Goal: Task Accomplishment & Management: Use online tool/utility

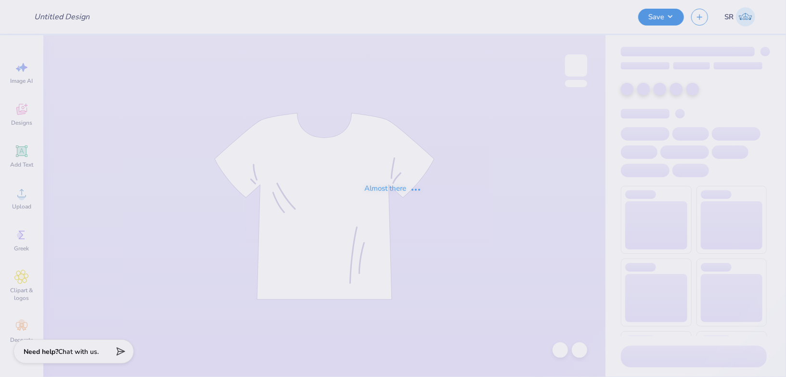
type input "AOE Candidate shirt 2025"
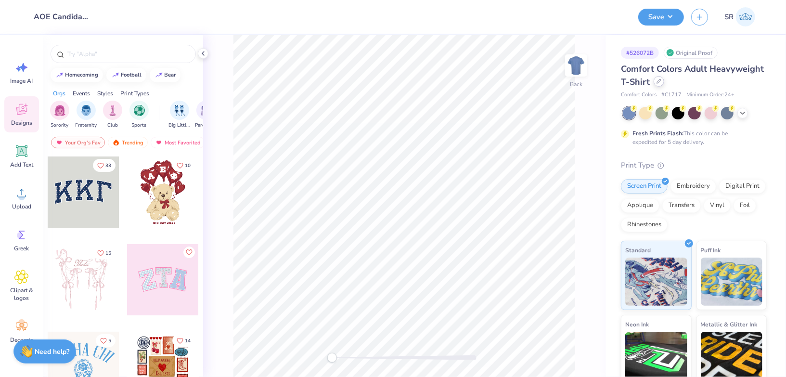
click at [658, 80] on icon at bounding box center [659, 81] width 4 height 4
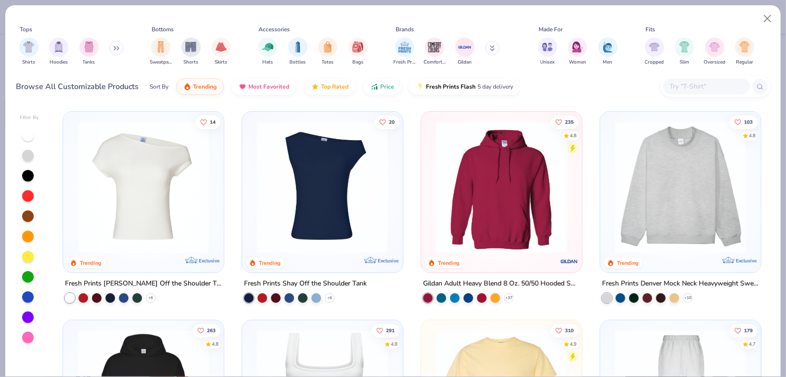
click at [680, 83] on input "text" at bounding box center [706, 86] width 74 height 11
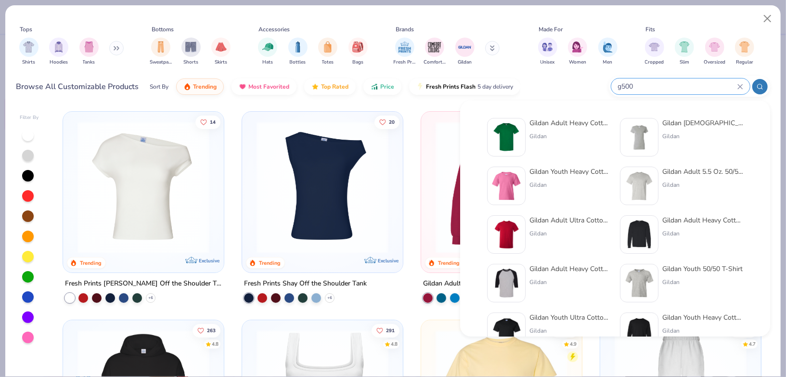
type input "g500"
click at [549, 137] on div "Gildan" at bounding box center [570, 136] width 81 height 9
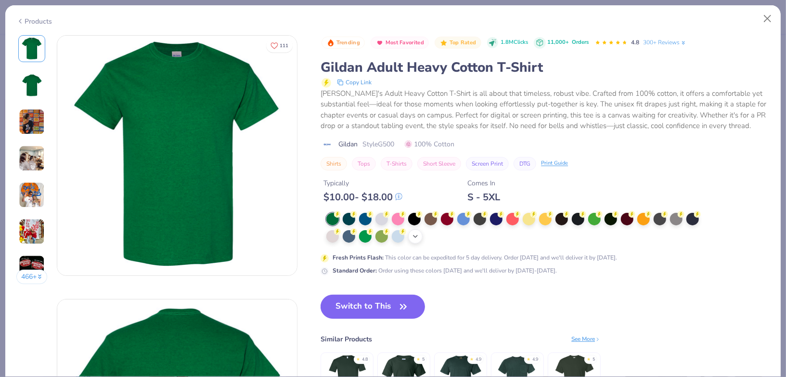
click at [415, 237] on icon at bounding box center [416, 237] width 8 height 8
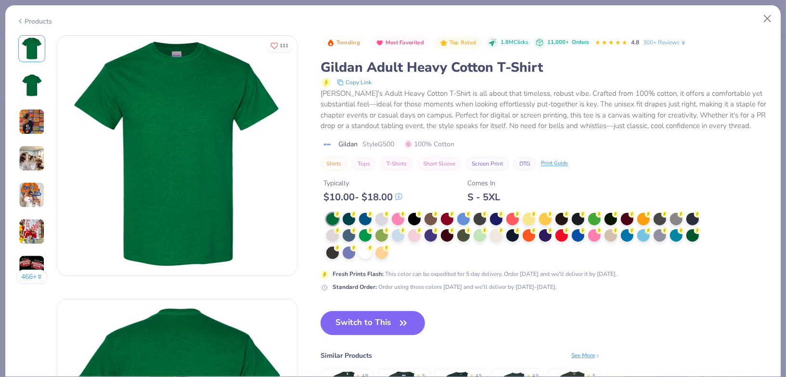
click at [422, 233] on div at bounding box center [515, 236] width 379 height 47
click at [413, 234] on div at bounding box center [414, 234] width 13 height 13
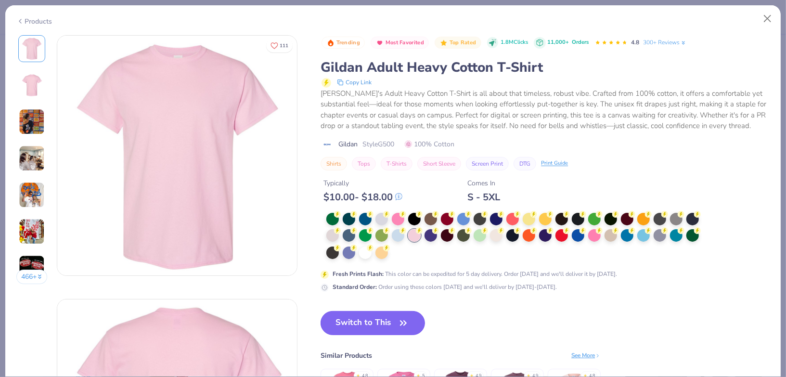
click at [392, 323] on button "Switch to This" at bounding box center [373, 323] width 104 height 24
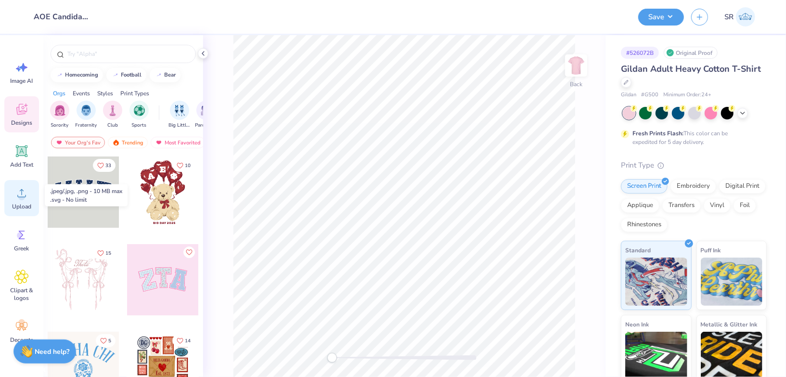
click at [17, 198] on icon at bounding box center [21, 193] width 14 height 14
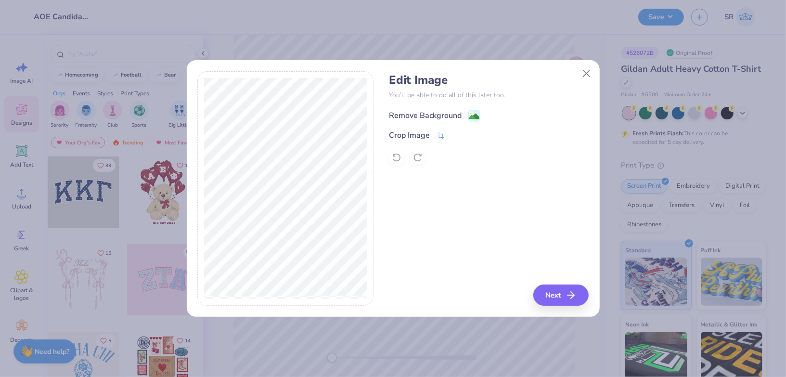
click at [407, 112] on div "Remove Background" at bounding box center [425, 116] width 73 height 12
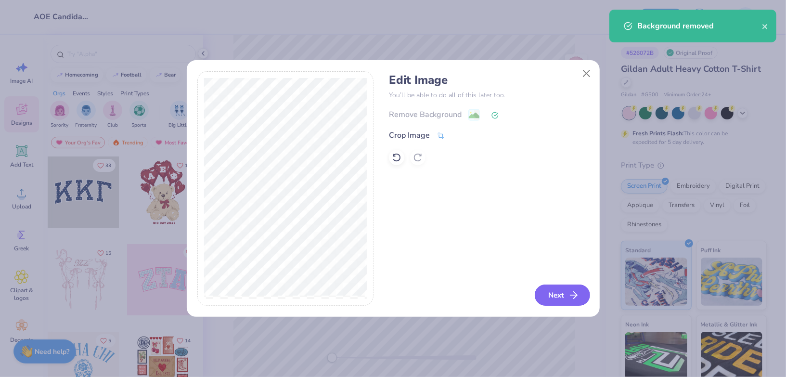
click at [562, 291] on button "Next" at bounding box center [562, 295] width 55 height 21
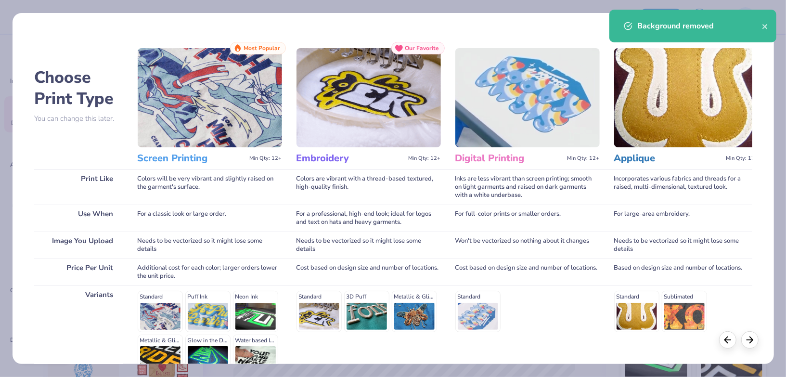
scroll to position [102, 0]
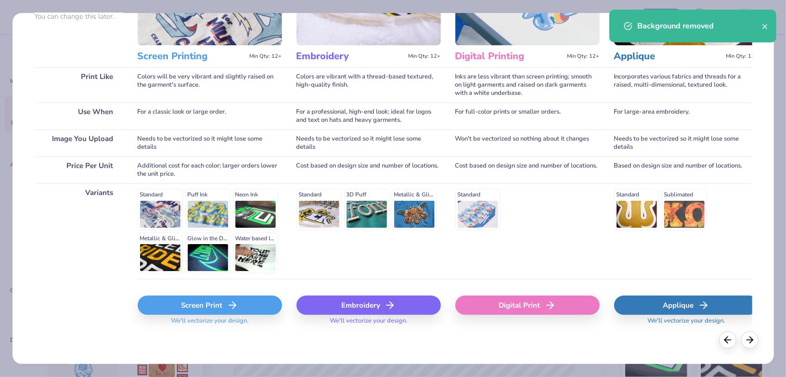
click at [219, 298] on div "Screen Print" at bounding box center [210, 305] width 144 height 19
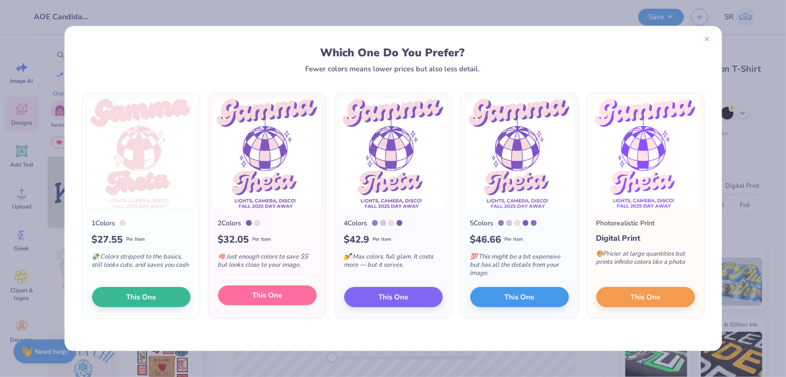
click at [248, 293] on button "This One" at bounding box center [267, 296] width 99 height 20
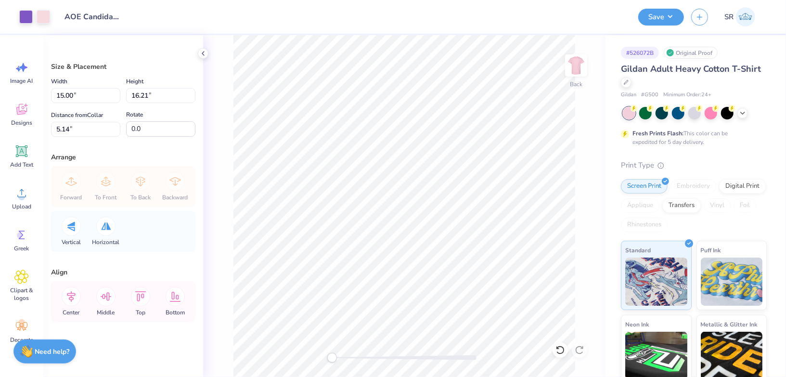
type input "11.97"
type input "12.94"
type input "8.42"
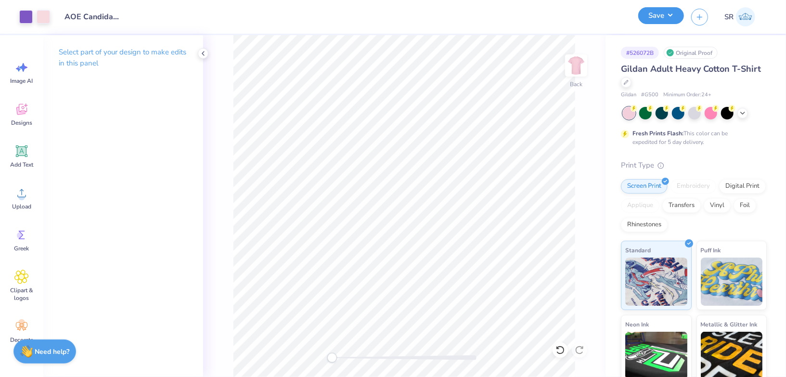
click at [675, 19] on button "Save" at bounding box center [662, 15] width 46 height 17
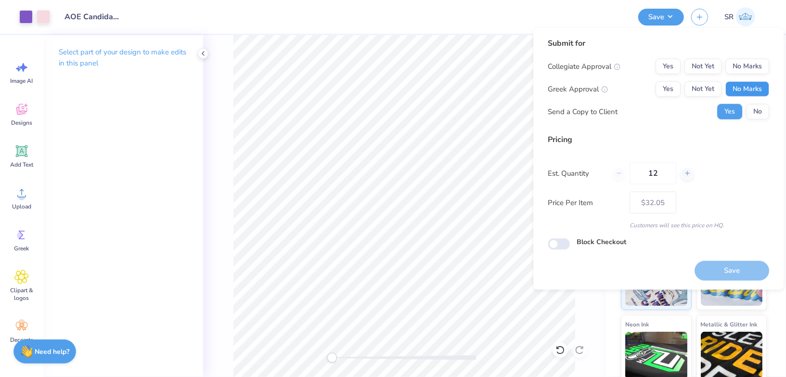
click at [744, 91] on button "No Marks" at bounding box center [748, 88] width 44 height 15
click at [666, 91] on button "Yes" at bounding box center [668, 88] width 25 height 15
click at [753, 65] on button "No Marks" at bounding box center [748, 66] width 44 height 15
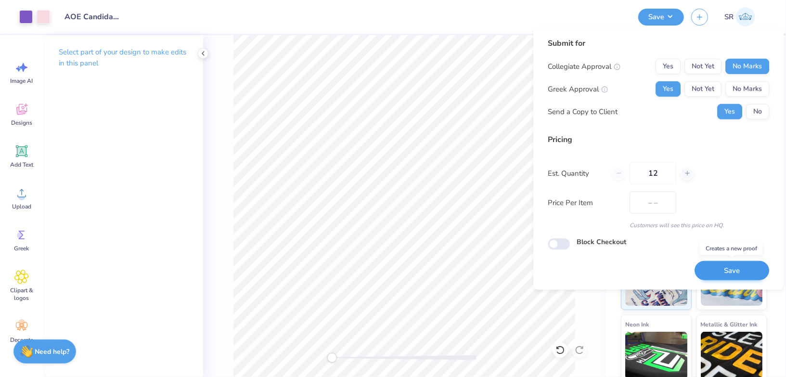
type input "$32.05"
drag, startPoint x: 669, startPoint y: 169, endPoint x: 644, endPoint y: 168, distance: 25.6
click at [644, 168] on input "12" at bounding box center [653, 173] width 47 height 22
type input "39"
type input "$16.72"
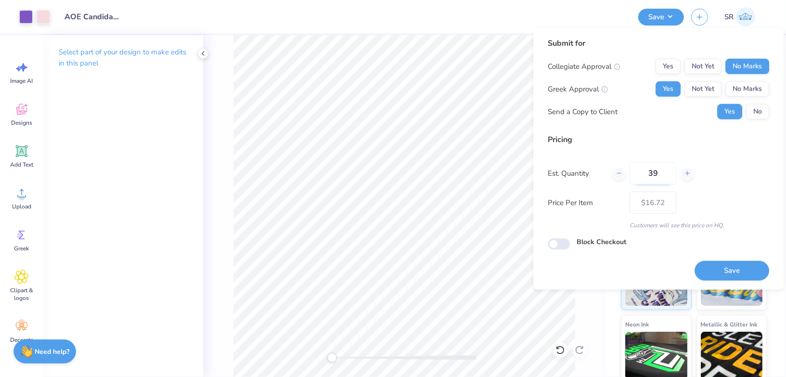
drag, startPoint x: 662, startPoint y: 177, endPoint x: 635, endPoint y: 171, distance: 27.7
click at [635, 171] on input "39" at bounding box center [653, 173] width 47 height 22
type input "24"
type input "$19.36"
type input "24"
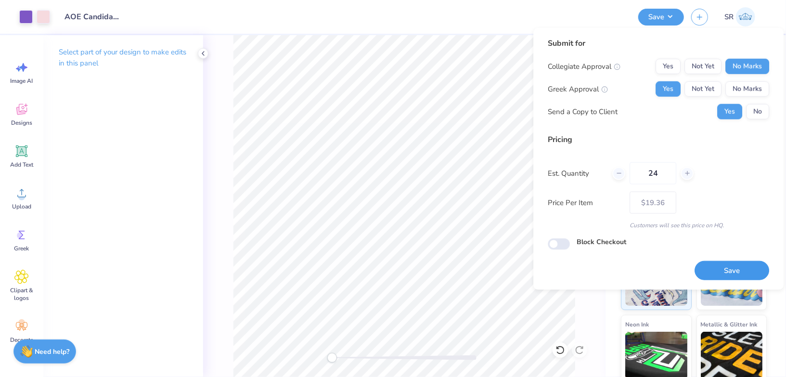
click at [749, 274] on button "Save" at bounding box center [732, 271] width 75 height 20
type input "$19.36"
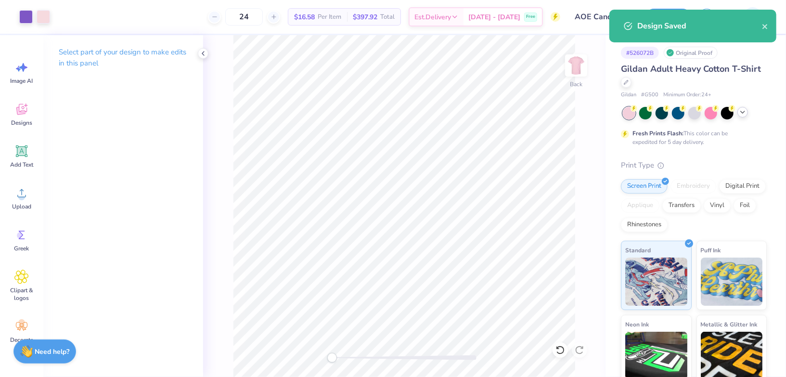
click at [740, 110] on icon at bounding box center [743, 112] width 8 height 8
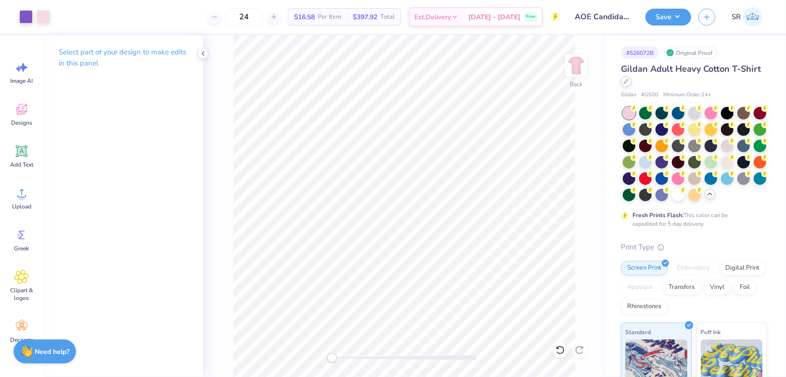
click at [628, 83] on icon at bounding box center [626, 81] width 5 height 5
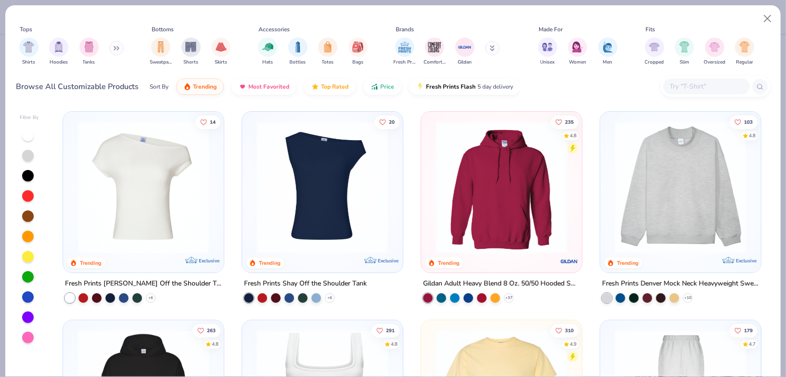
click at [685, 77] on div at bounding box center [715, 86] width 109 height 21
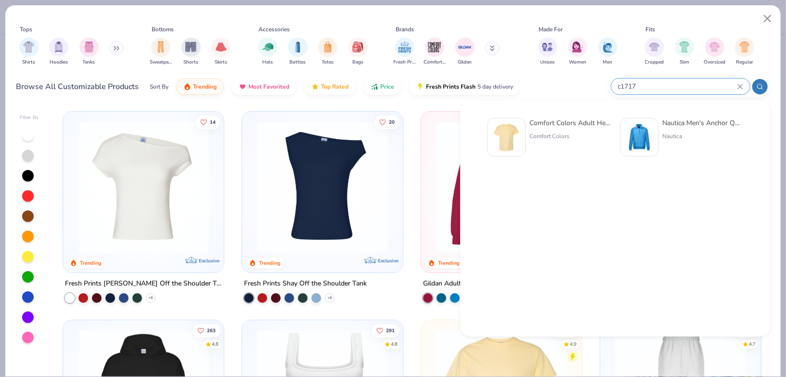
type input "c1717"
click at [590, 134] on div "Comfort Colors" at bounding box center [570, 136] width 81 height 9
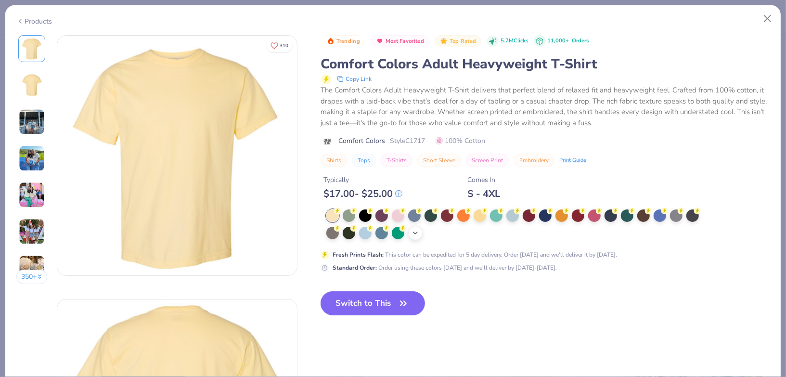
click at [415, 233] on polyline at bounding box center [416, 233] width 4 height 2
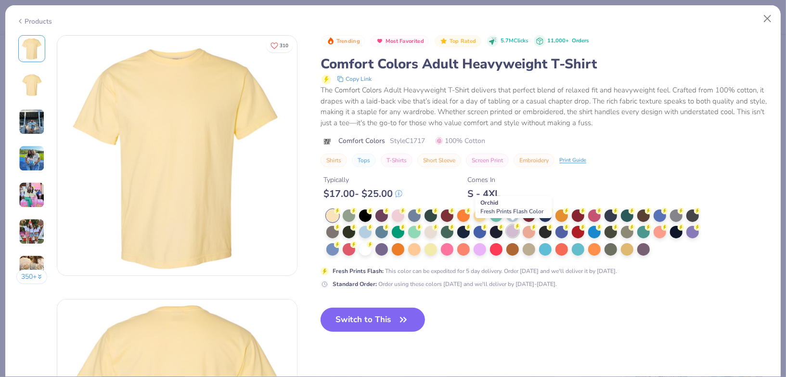
click at [514, 235] on div at bounding box center [513, 231] width 13 height 13
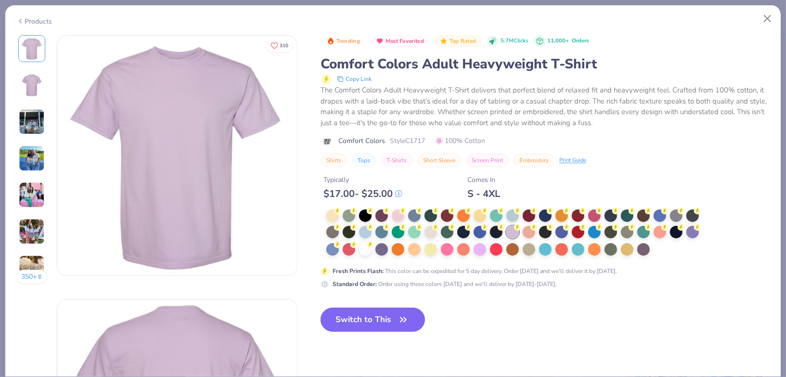
click at [391, 320] on button "Switch to This" at bounding box center [373, 320] width 104 height 24
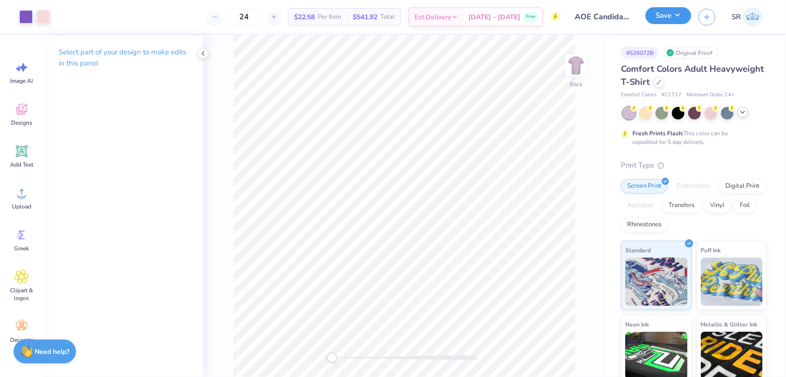
click at [659, 15] on button "Save" at bounding box center [669, 15] width 46 height 17
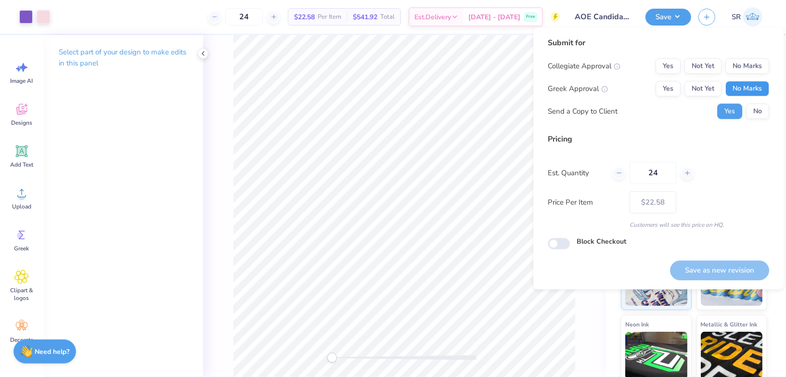
click at [744, 86] on button "No Marks" at bounding box center [748, 88] width 44 height 15
click at [654, 86] on div "Greek Approval Yes Not Yet No Marks" at bounding box center [659, 88] width 222 height 15
click at [667, 86] on button "Yes" at bounding box center [668, 88] width 25 height 15
click at [746, 63] on button "No Marks" at bounding box center [748, 65] width 44 height 15
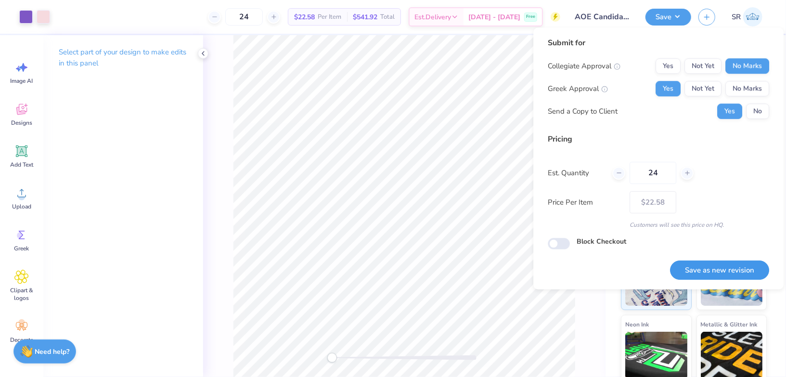
click at [708, 266] on button "Save as new revision" at bounding box center [719, 271] width 99 height 20
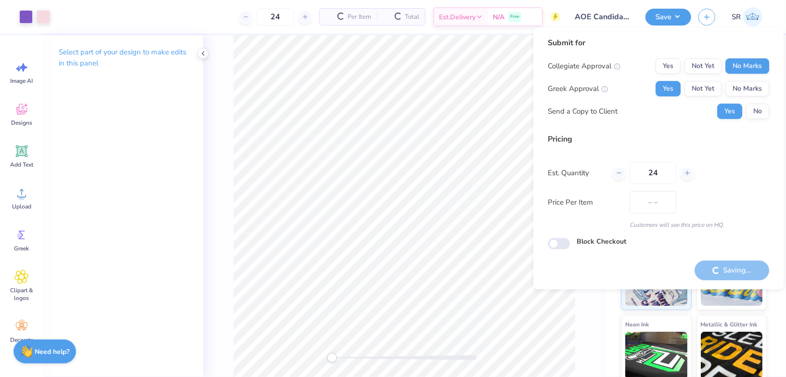
type input "$22.58"
